Goal: Task Accomplishment & Management: Manage account settings

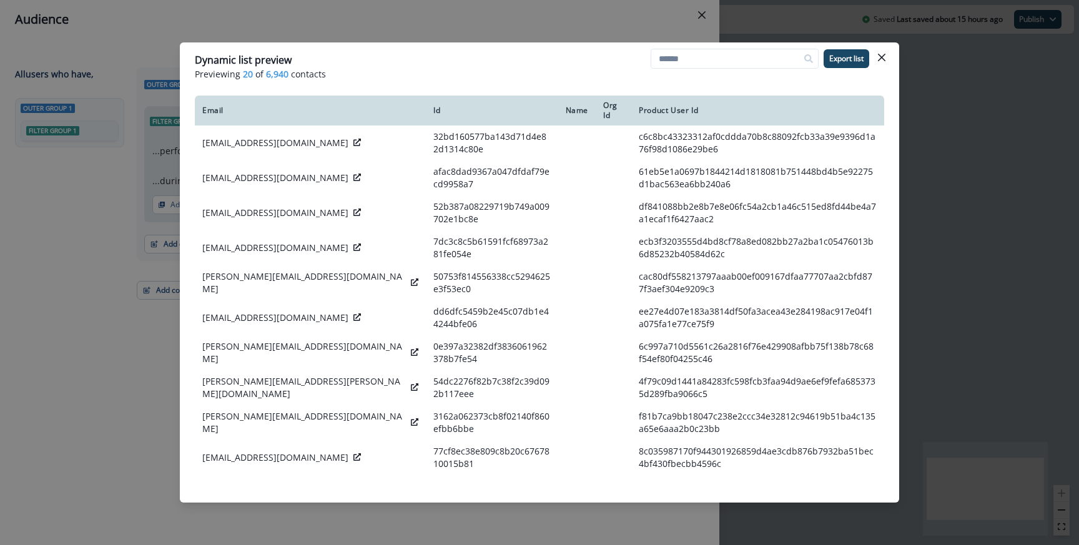
click at [550, 25] on div "Dynamic list preview Previewing 20 of 6,940 contacts Export list Email Id Name …" at bounding box center [539, 272] width 1079 height 545
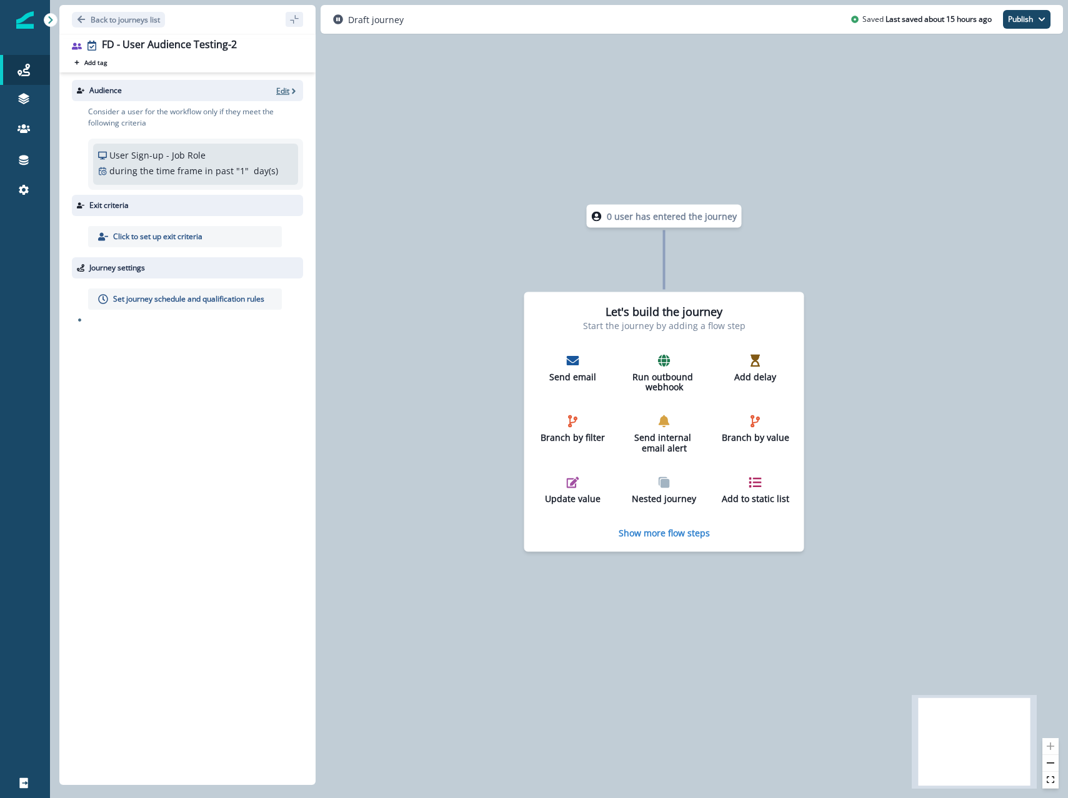
click at [280, 86] on p "Edit" at bounding box center [282, 91] width 13 height 11
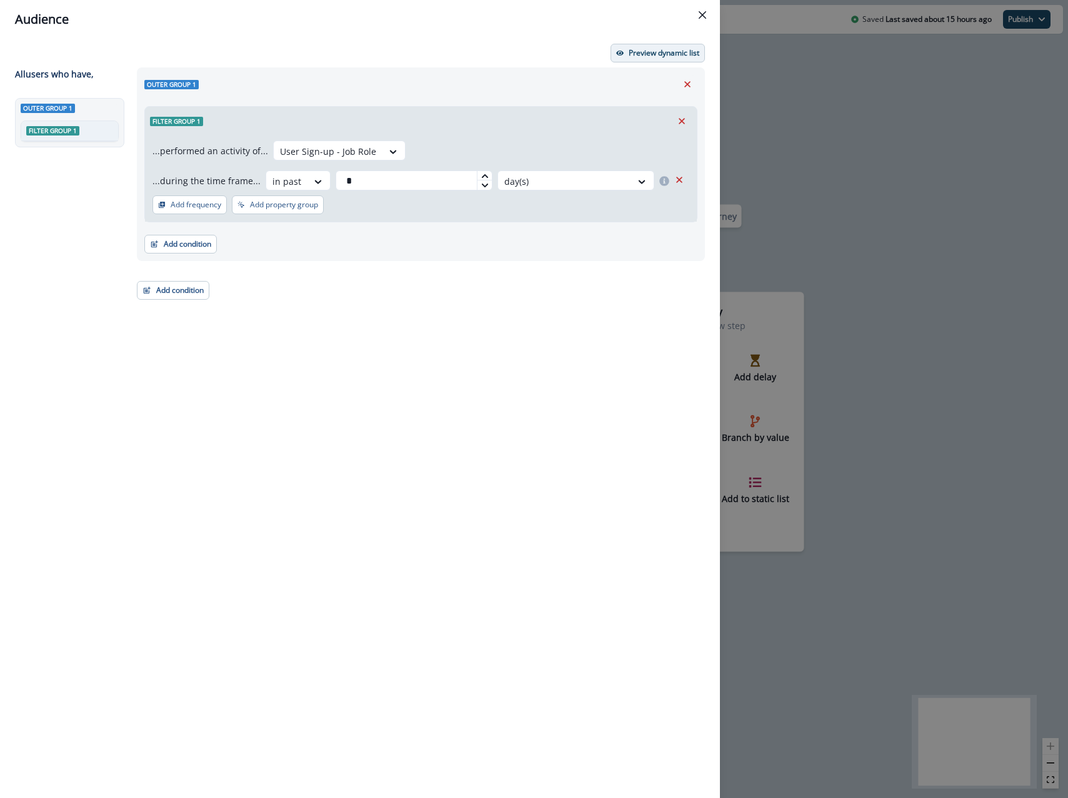
click at [623, 52] on button "Preview dynamic list" at bounding box center [657, 53] width 94 height 19
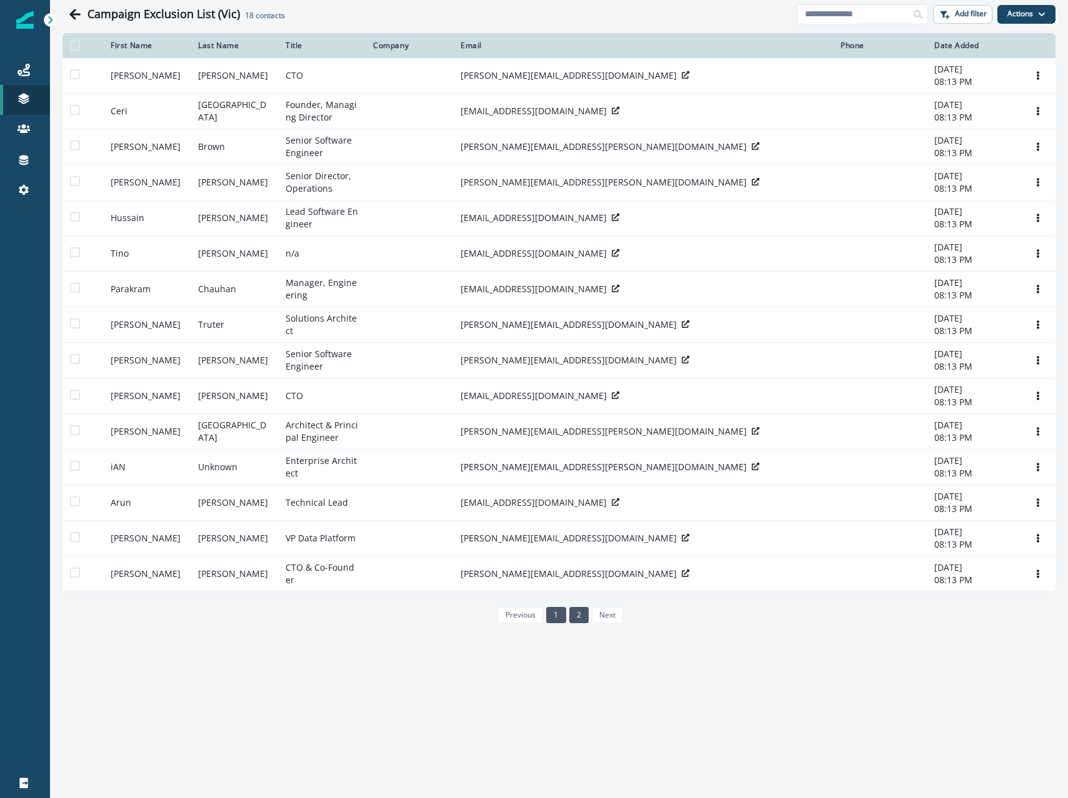
click at [576, 618] on link "2" at bounding box center [578, 615] width 19 height 16
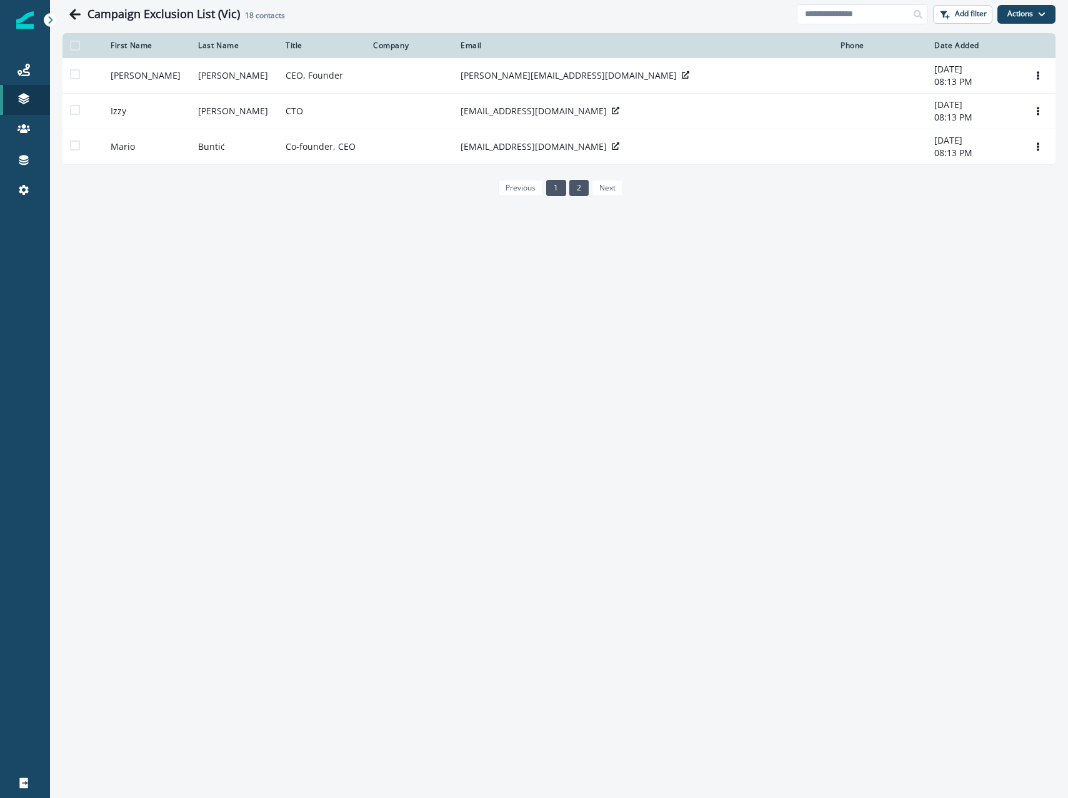
click at [555, 187] on link "1" at bounding box center [555, 188] width 19 height 16
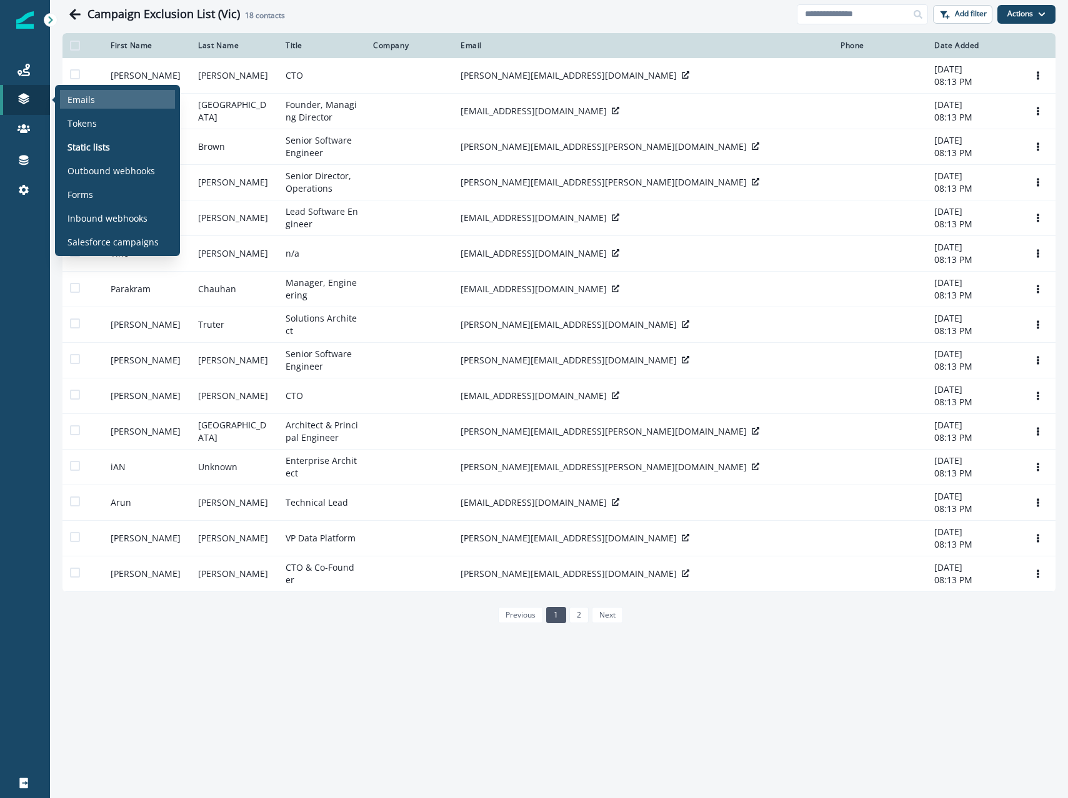
click at [62, 99] on div "Emails" at bounding box center [117, 99] width 115 height 19
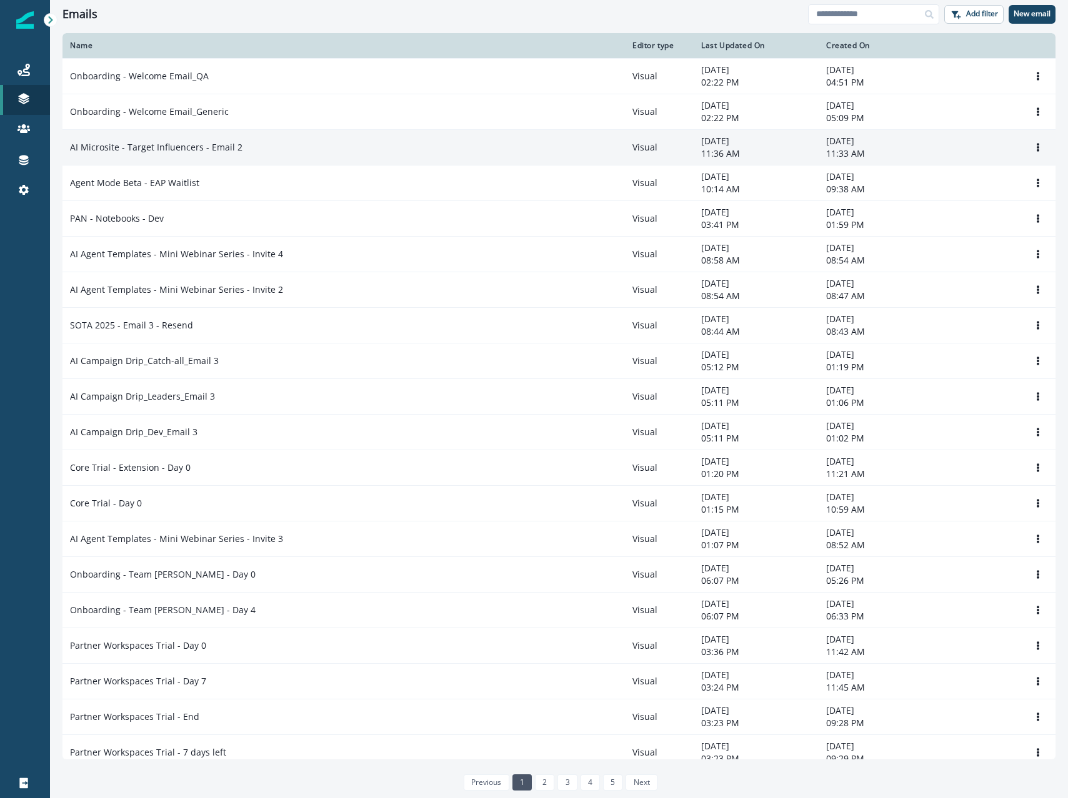
click at [261, 155] on td "AI Microsite - Target Influencers - Email 2" at bounding box center [343, 147] width 562 height 36
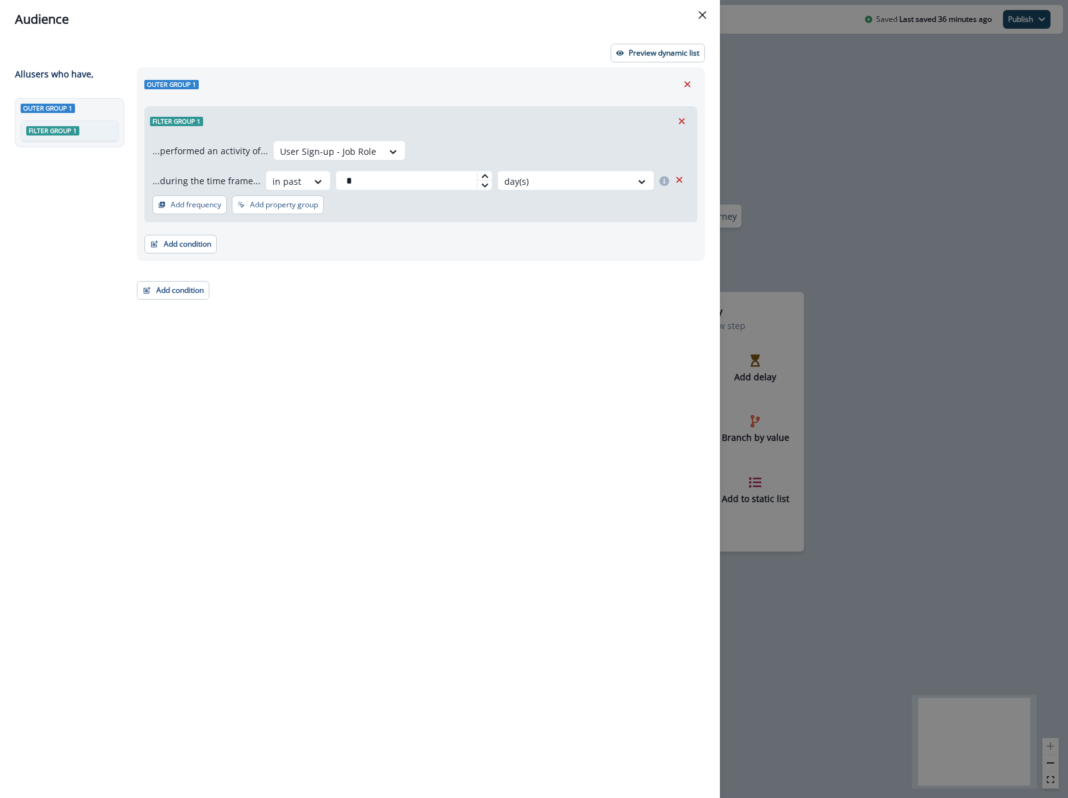
click at [695, 204] on div "...performed an activity of... User Sign-up - Job Role ...during the time frame…" at bounding box center [421, 179] width 552 height 86
click at [733, 211] on div "Audience Preview dynamic list All user s who have, Outer group 1 Filter group 1…" at bounding box center [534, 399] width 1068 height 798
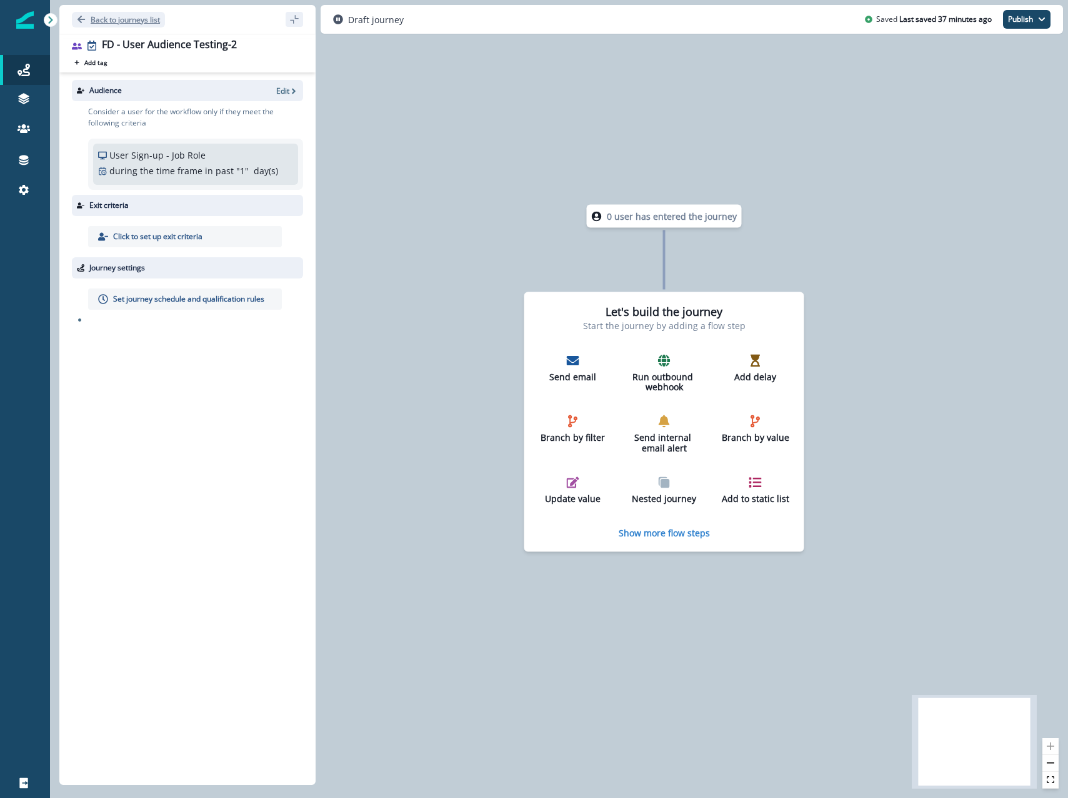
click at [153, 14] on p "Back to journeys list" at bounding box center [125, 19] width 69 height 11
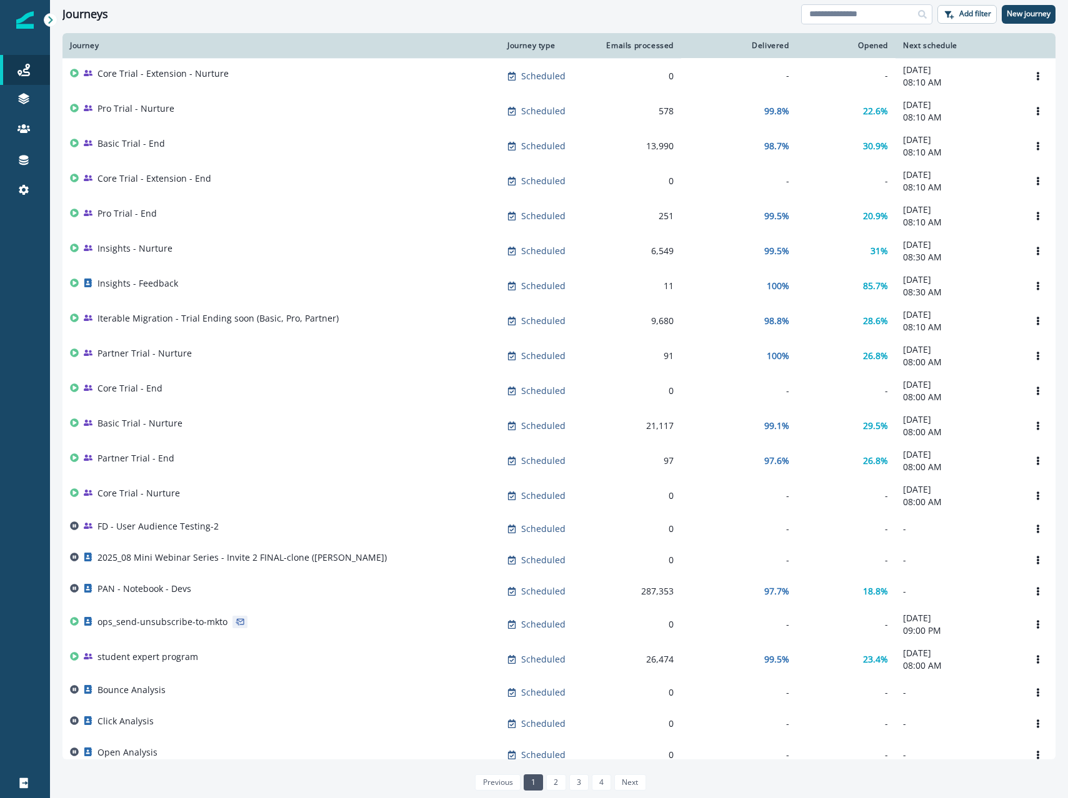
click at [846, 14] on input at bounding box center [866, 14] width 131 height 20
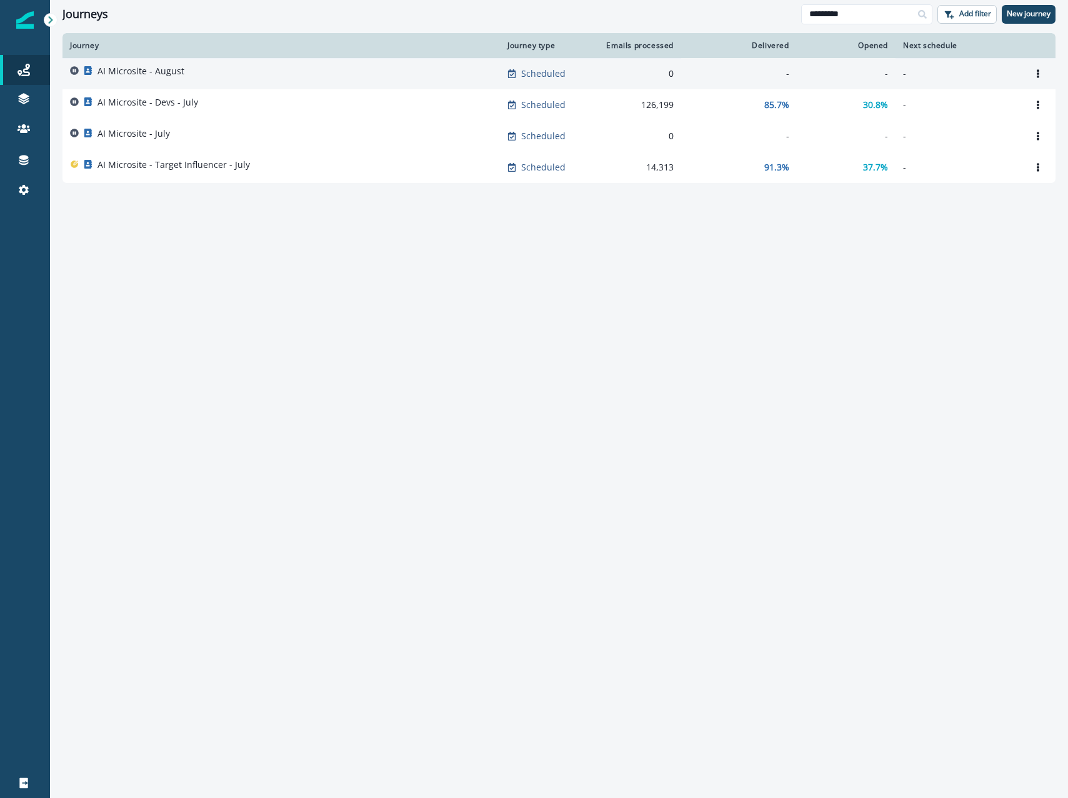
type input "*********"
click at [221, 75] on div "AI Microsite - August" at bounding box center [281, 73] width 422 height 17
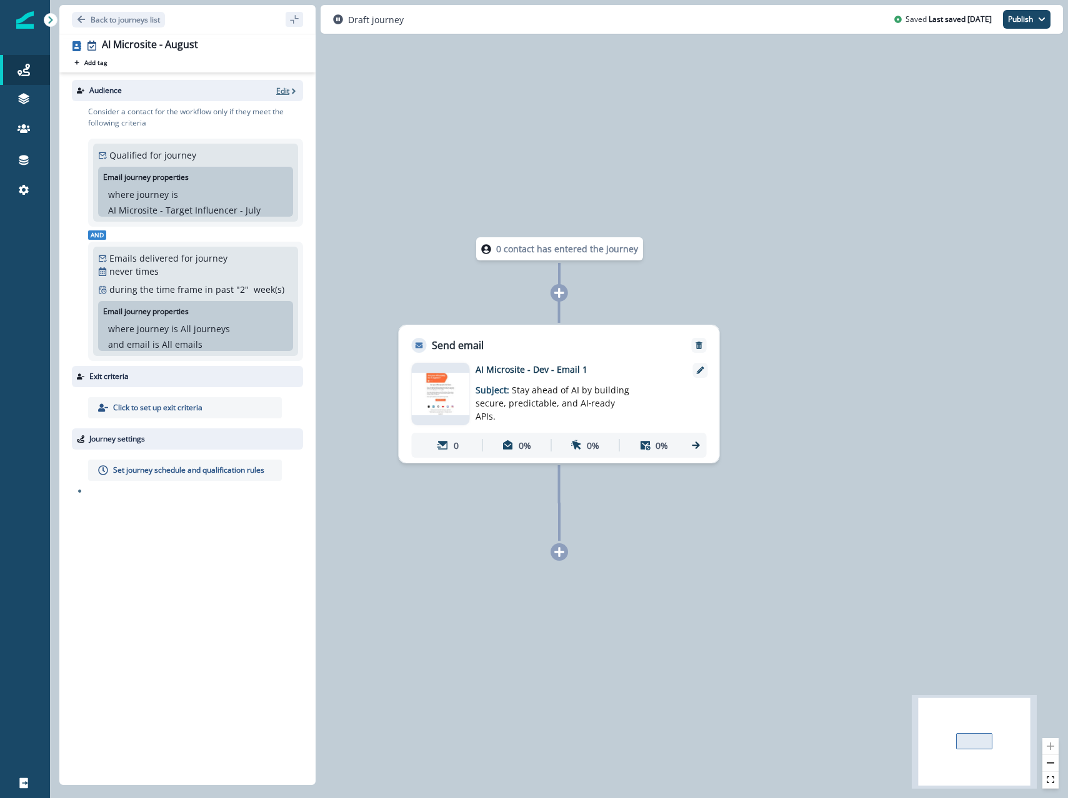
click at [284, 86] on p "Edit" at bounding box center [282, 91] width 13 height 11
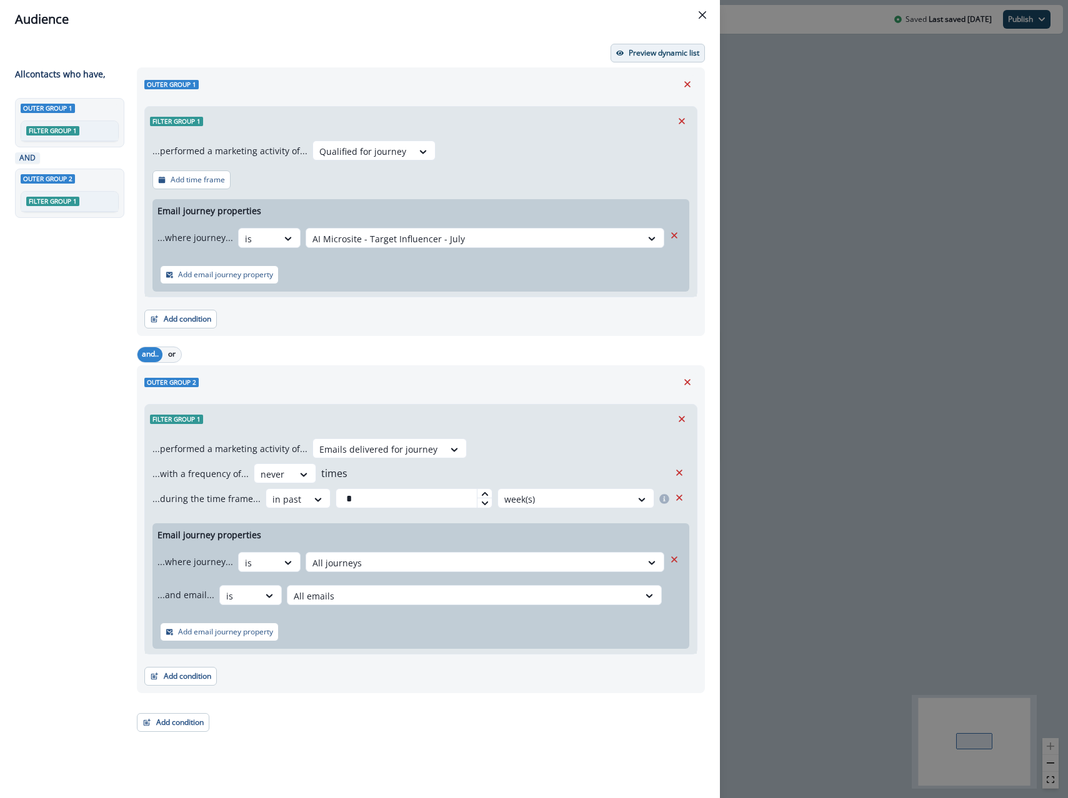
click at [621, 47] on button "Preview dynamic list" at bounding box center [657, 53] width 94 height 19
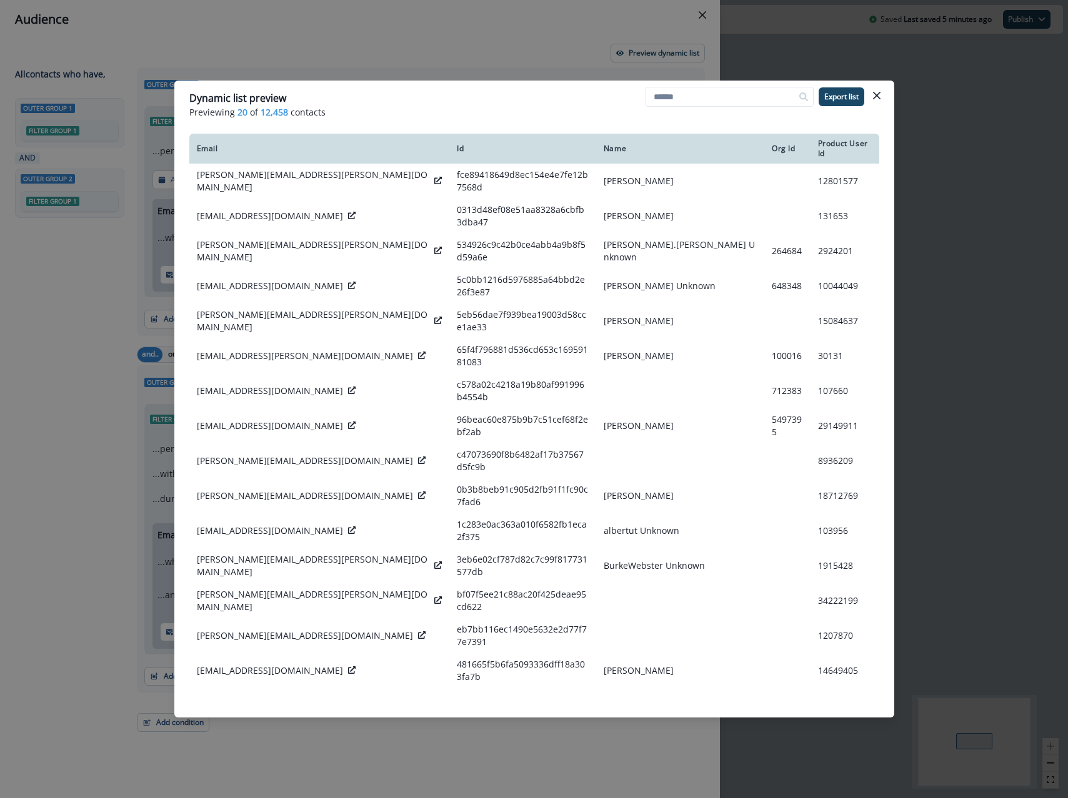
click at [345, 53] on div "Dynamic list preview Previewing 20 of 12,458 contacts Export list Email Id Name…" at bounding box center [534, 399] width 1068 height 798
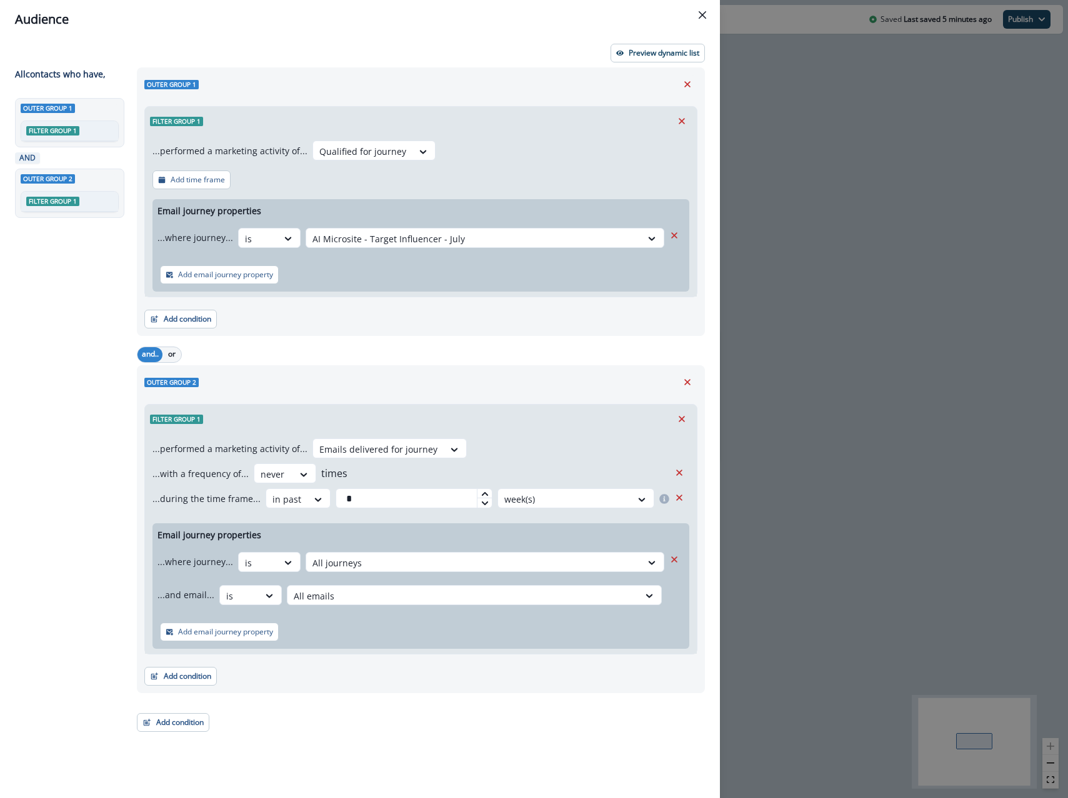
click at [791, 232] on div "Audience Preview dynamic list All contact s who have, Outer group 1 Filter grou…" at bounding box center [534, 399] width 1068 height 798
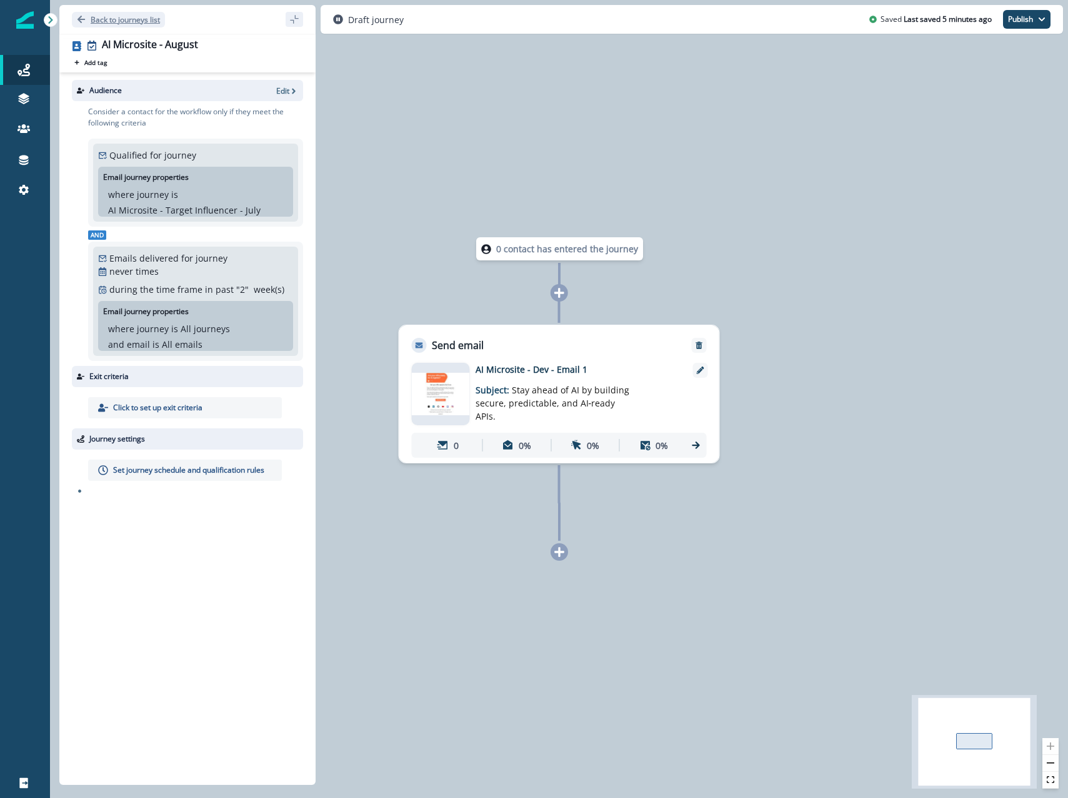
click at [119, 17] on p "Back to journeys list" at bounding box center [125, 19] width 69 height 11
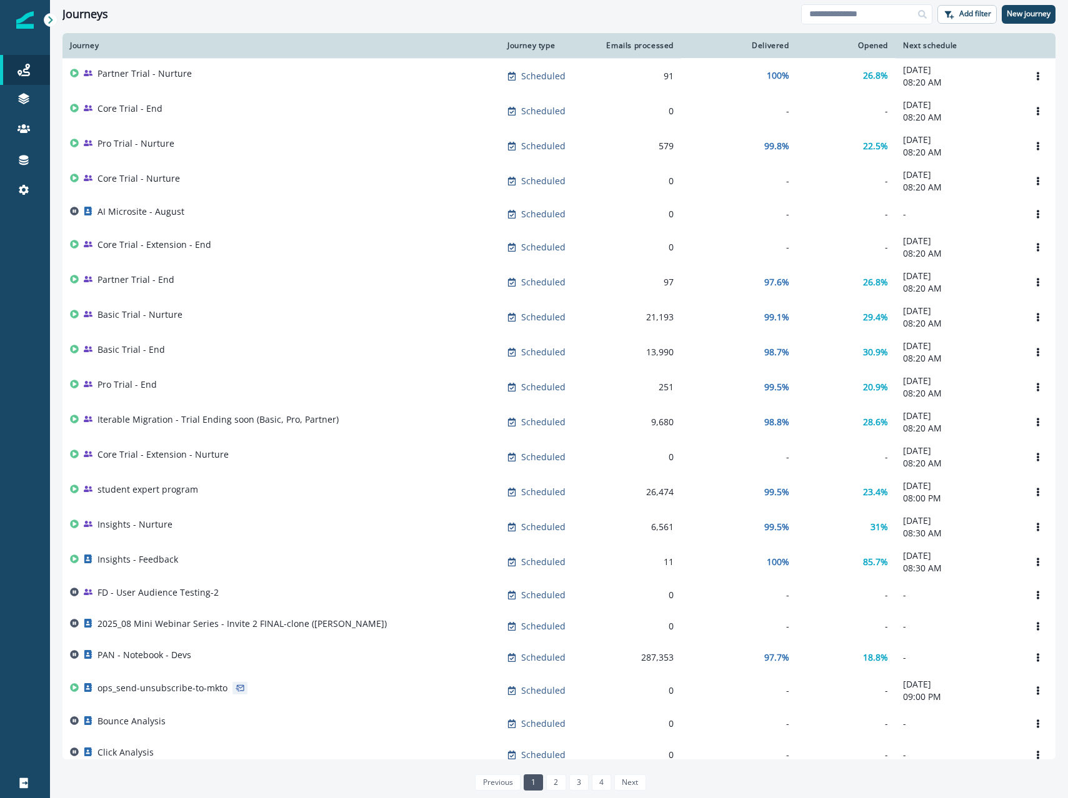
click at [544, 16] on div "Journeys" at bounding box center [431, 14] width 738 height 14
